Goal: Task Accomplishment & Management: Complete application form

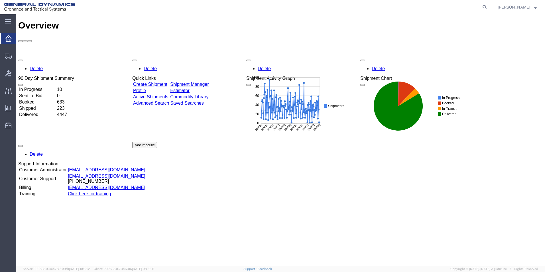
click at [167, 82] on link "Create Shipment" at bounding box center [150, 84] width 34 height 5
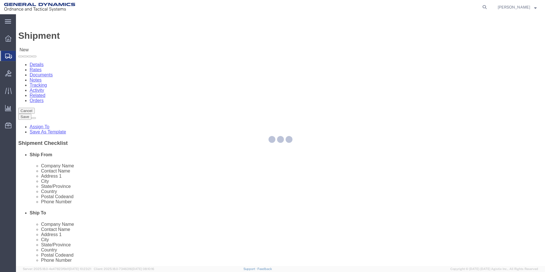
select select
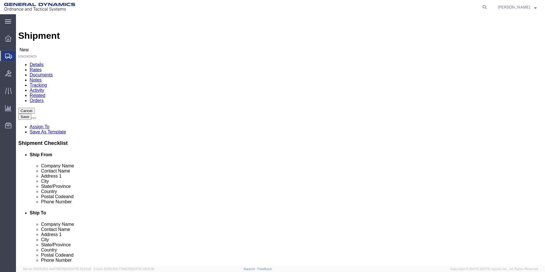
click input "text"
type input "[DEMOGRAPHIC_DATA]"
click p "- General Dynamics-Scranton - ([PERSON_NAME]) [STREET_ADDRESS][PERSON_NAME]"
select select
type input "General Dynamics-Scranton"
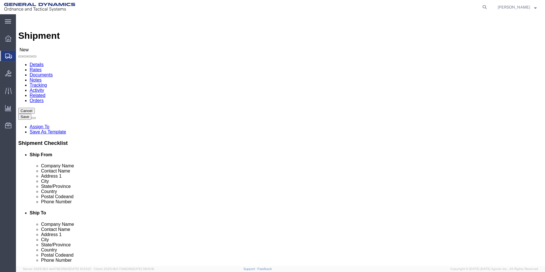
type input "[PERSON_NAME]"
type input "[STREET_ADDRESS]"
type input "Scranton"
type input "18505"
type input "[PHONE_NUMBER]"
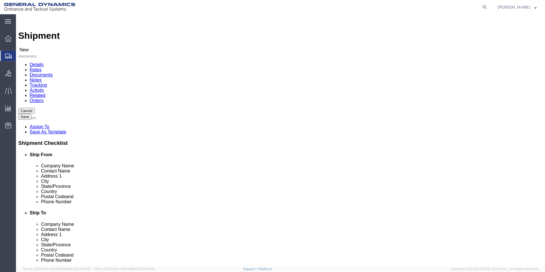
type input "[PERSON_NAME][EMAIL_ADDRESS][PERSON_NAME][DOMAIN_NAME]"
checkbox input "true"
select select "PA"
click input "[PERSON_NAME]/[PERSON_NAME]"
type input "[PERSON_NAME]/[PERSON_NAME]"
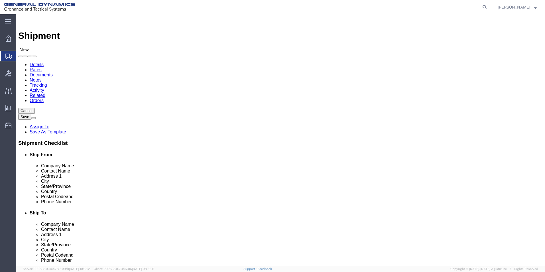
click input "text"
type input "GD-OTS"
type input "Austin Greek"
type input "[STREET_ADDRESS]"
select select
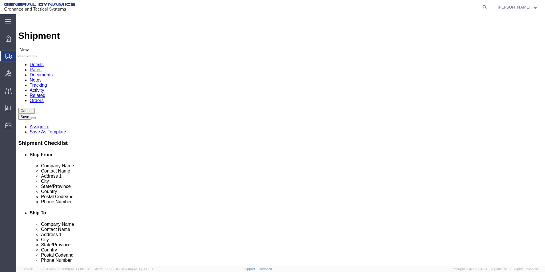
type input "[GEOGRAPHIC_DATA]"
select select
type input "a"
type input "ark"
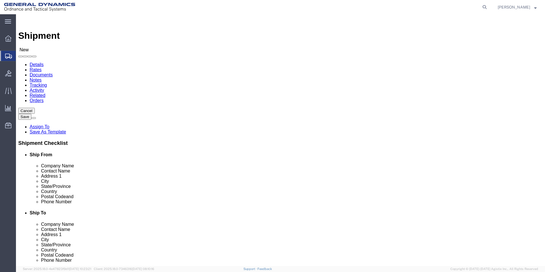
select select
select select "AR"
type input "72761"
select select
type input "[PHONE_NUMBER]"
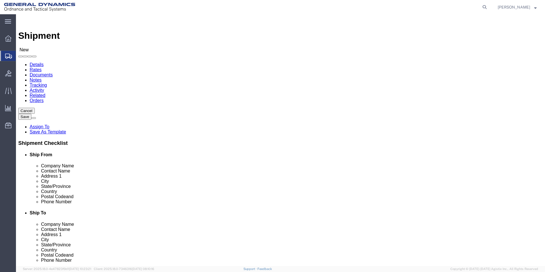
drag, startPoint x: 294, startPoint y: 204, endPoint x: 297, endPoint y: 204, distance: 2.9
click input "text"
paste input "[EMAIL_ADDRESS][DOMAIN_NAME]"
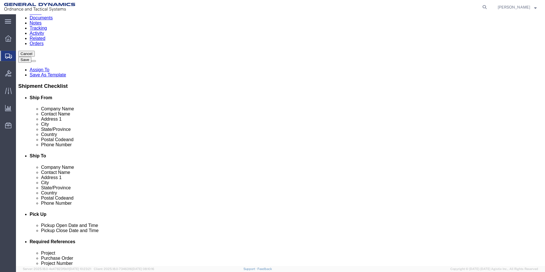
type input "[EMAIL_ADDRESS][DOMAIN_NAME]"
checkbox input "true"
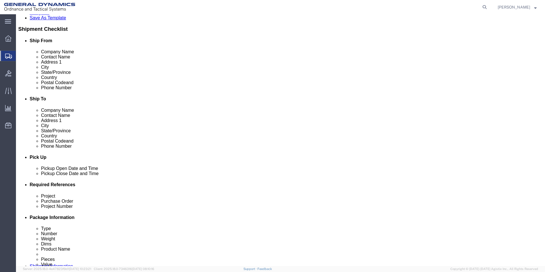
click div "[DATE] 4:00 PM"
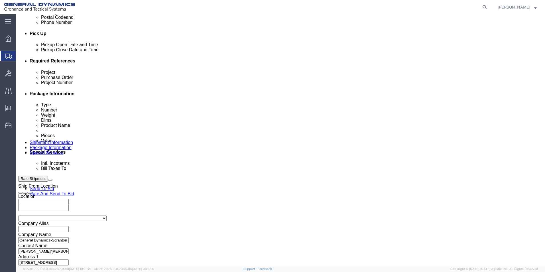
click input "4:00 PM"
type input "11:00 AM"
click button "Apply"
click input "text"
type input "na"
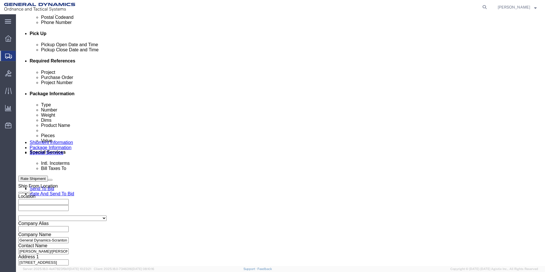
type input "na"
click button "Continue"
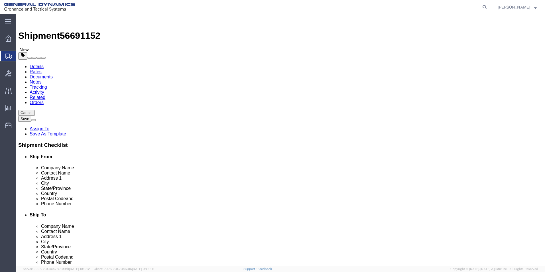
click select "Select Bale(s) Basket(s) Bolt(s) Bottle(s) Buckets Bulk Bundle(s) Can(s) Cardbo…"
select select "SBX"
click select "Select Bale(s) Basket(s) Bolt(s) Bottle(s) Buckets Bulk Bundle(s) Can(s) Cardbo…"
type input "12.25"
type input "11.00"
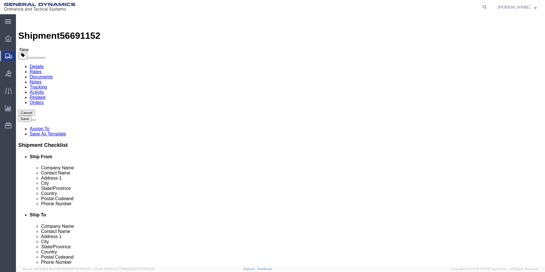
type input "1.50"
drag, startPoint x: 82, startPoint y: 131, endPoint x: 71, endPoint y: 133, distance: 11.5
click div "Weight 0.00 Select kgs lbs Ship. t°"
type input "2.00"
click link "Add Content"
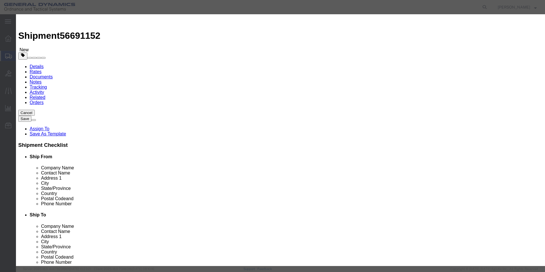
drag, startPoint x: 169, startPoint y: 44, endPoint x: 190, endPoint y: 40, distance: 21.0
click input "text"
type input "Phone, Case, Charger"
type input "3"
type input "1000"
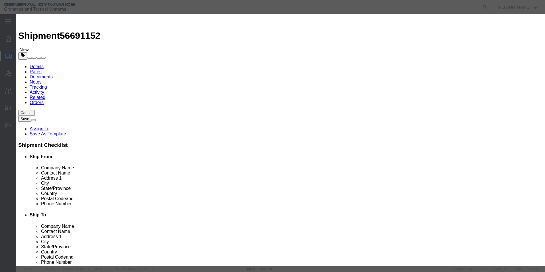
select select "USD"
click textarea
paste textarea "Serial # FDVF5CF2GX"
type textarea "Serial # FDVF5CF2GX"
click button "Save & Close"
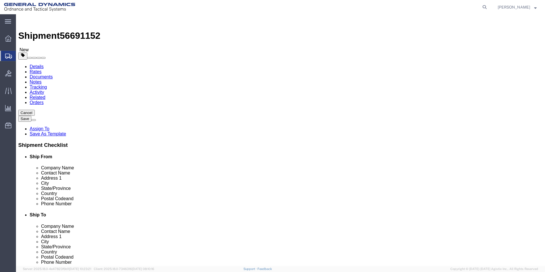
click button "Continue"
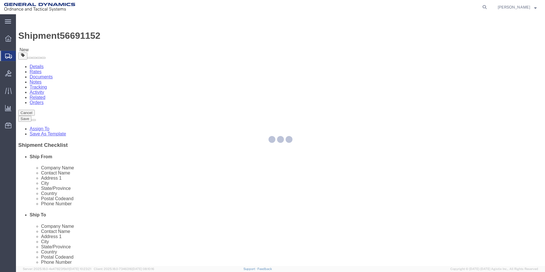
select select
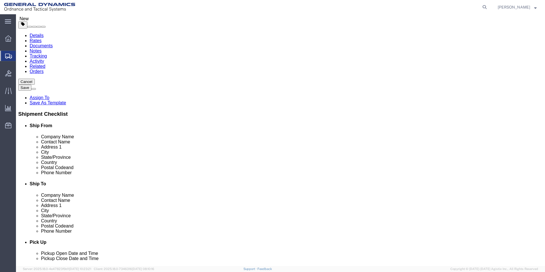
scroll to position [29, 0]
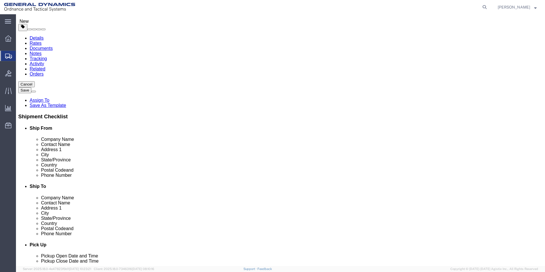
click span "Select one or more"
click link "Fragile"
select select "VEHICLE_FRAGILE"
click div "Instructions"
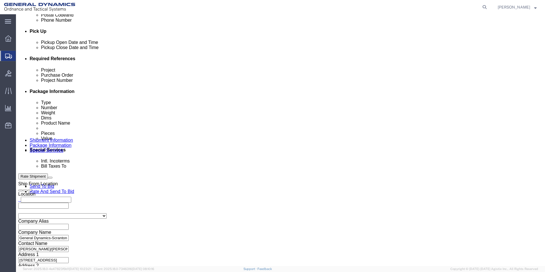
scroll to position [257, 0]
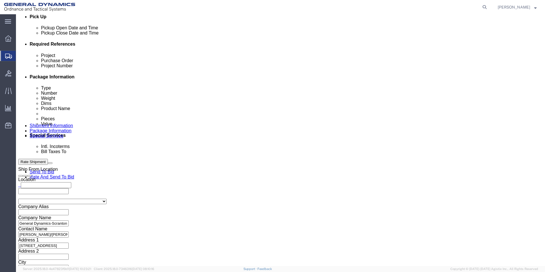
click select "Select Recipient Account Sender/Shipper Third Party Account"
select select "SHIP"
click select "Select Recipient Account Sender/Shipper Third Party Account"
click div "Billing Location Select Select My Profile Location GD-OTS [GEOGRAPHIC_DATA] (Co…"
click button "Rate Shipment"
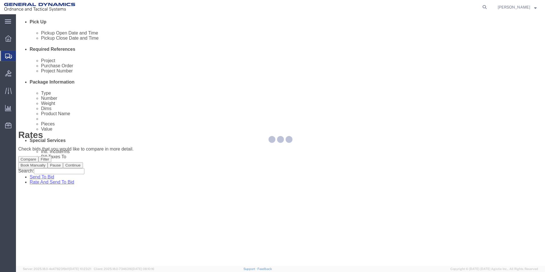
scroll to position [0, 0]
